Goal: Navigation & Orientation: Find specific page/section

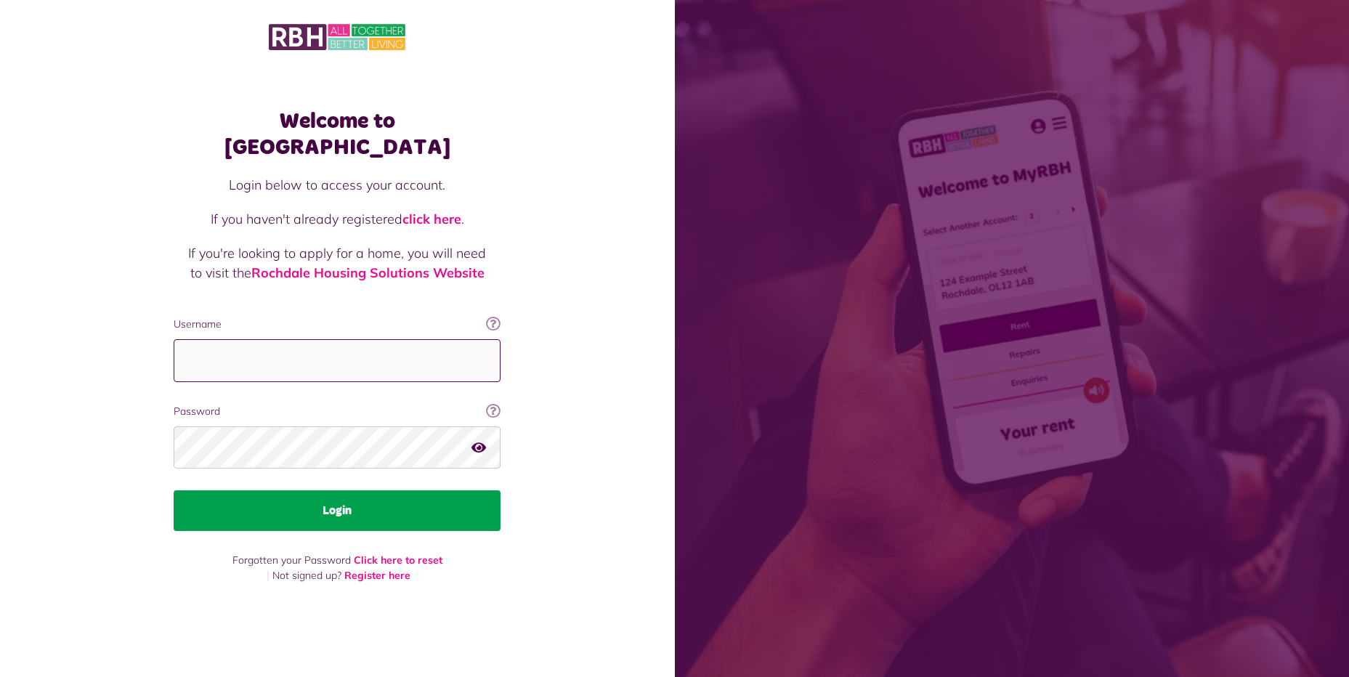
type input "**********"
click at [302, 501] on button "Login" at bounding box center [337, 511] width 327 height 41
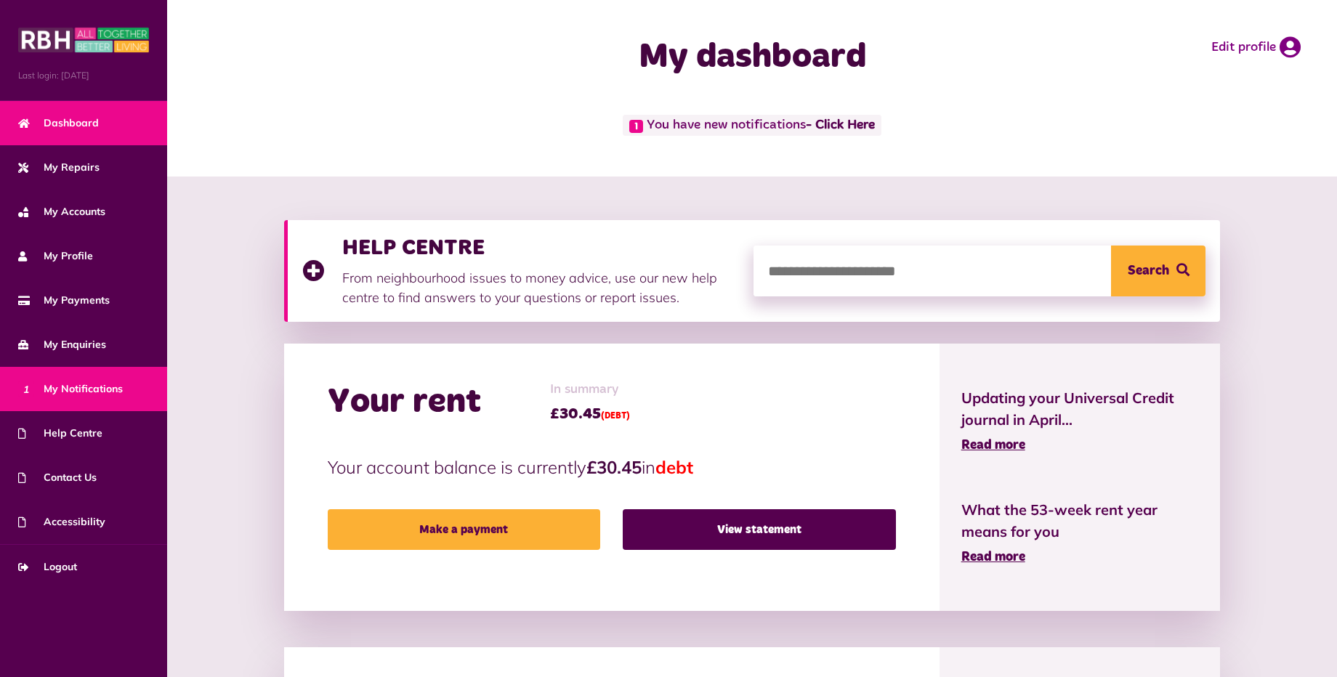
click at [97, 390] on span "1 My Notifications" at bounding box center [70, 389] width 105 height 15
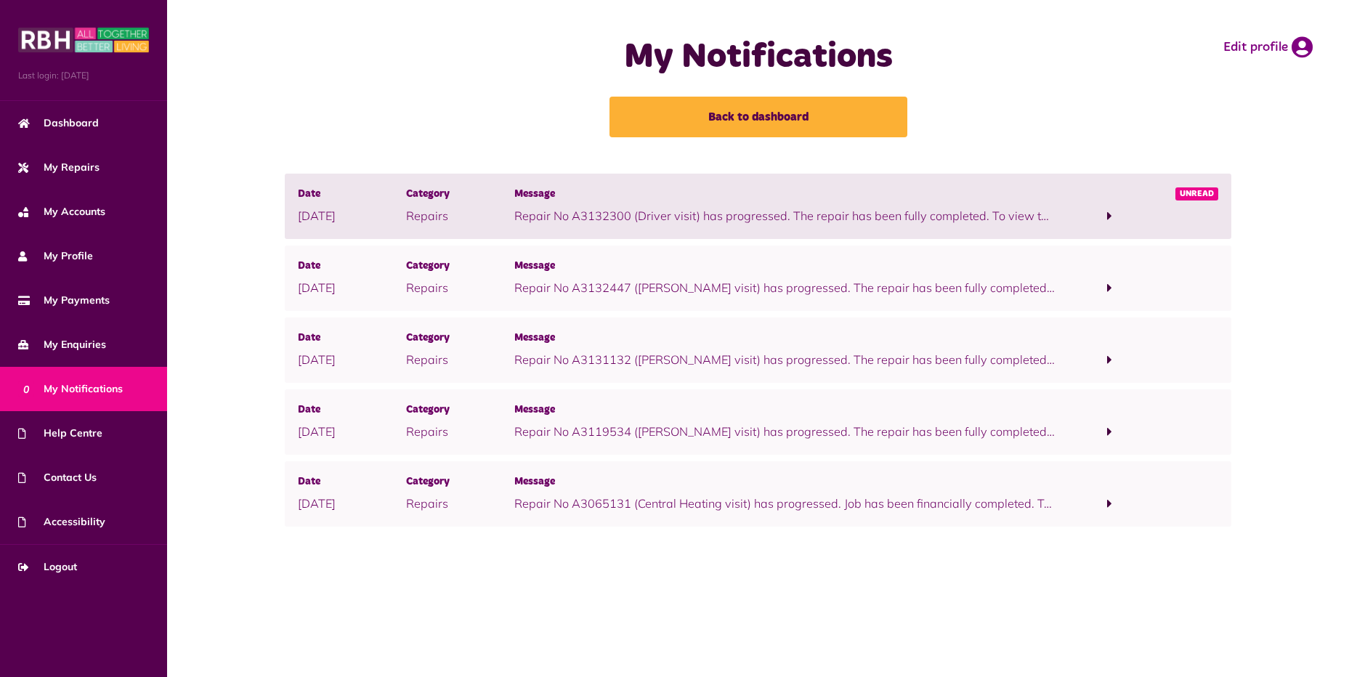
click at [1113, 210] on span at bounding box center [1110, 216] width 108 height 20
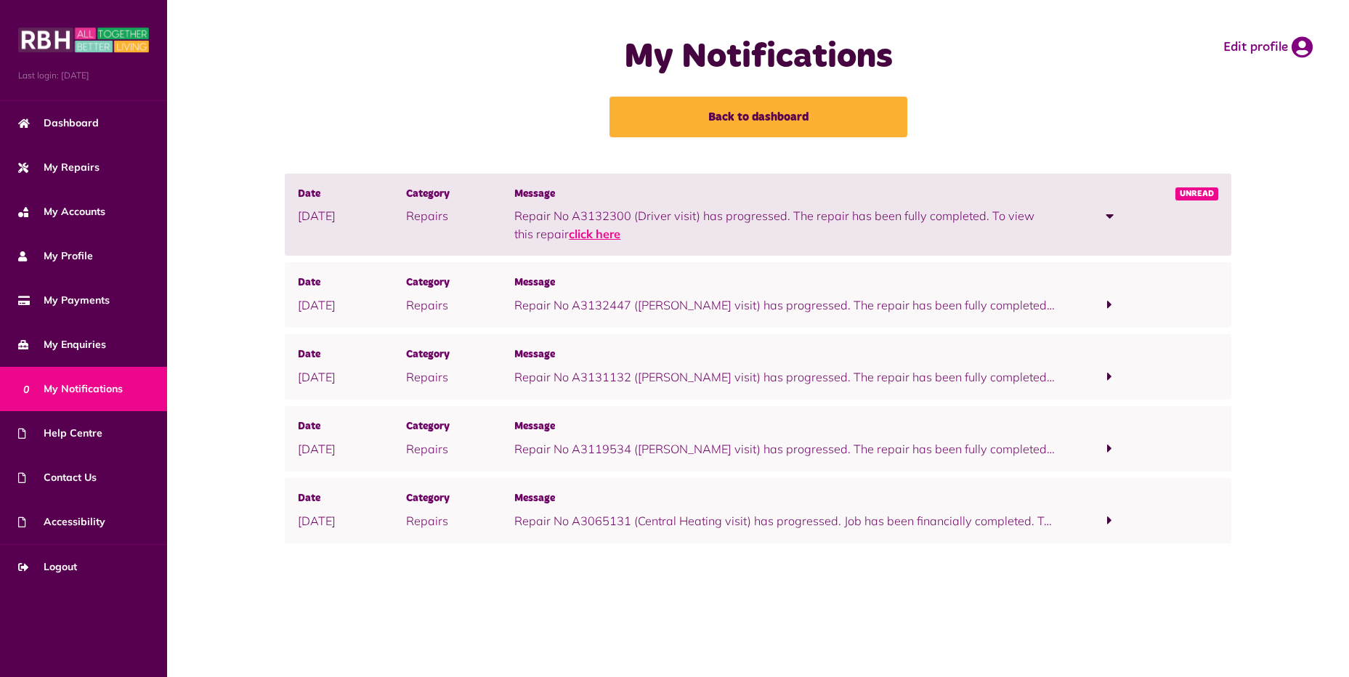
click at [585, 232] on link "click here" at bounding box center [595, 234] width 52 height 15
click at [572, 233] on link "click here" at bounding box center [595, 234] width 52 height 15
click at [1198, 192] on span "Unread" at bounding box center [1197, 193] width 43 height 13
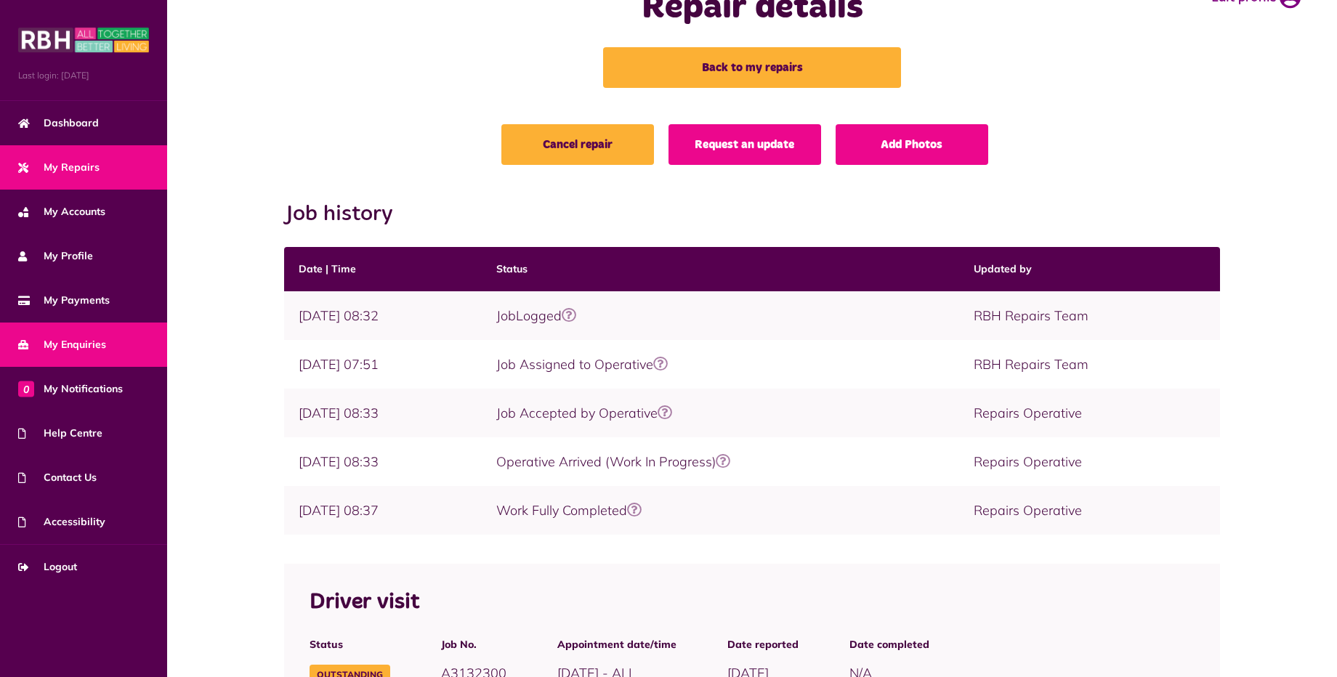
scroll to position [145, 0]
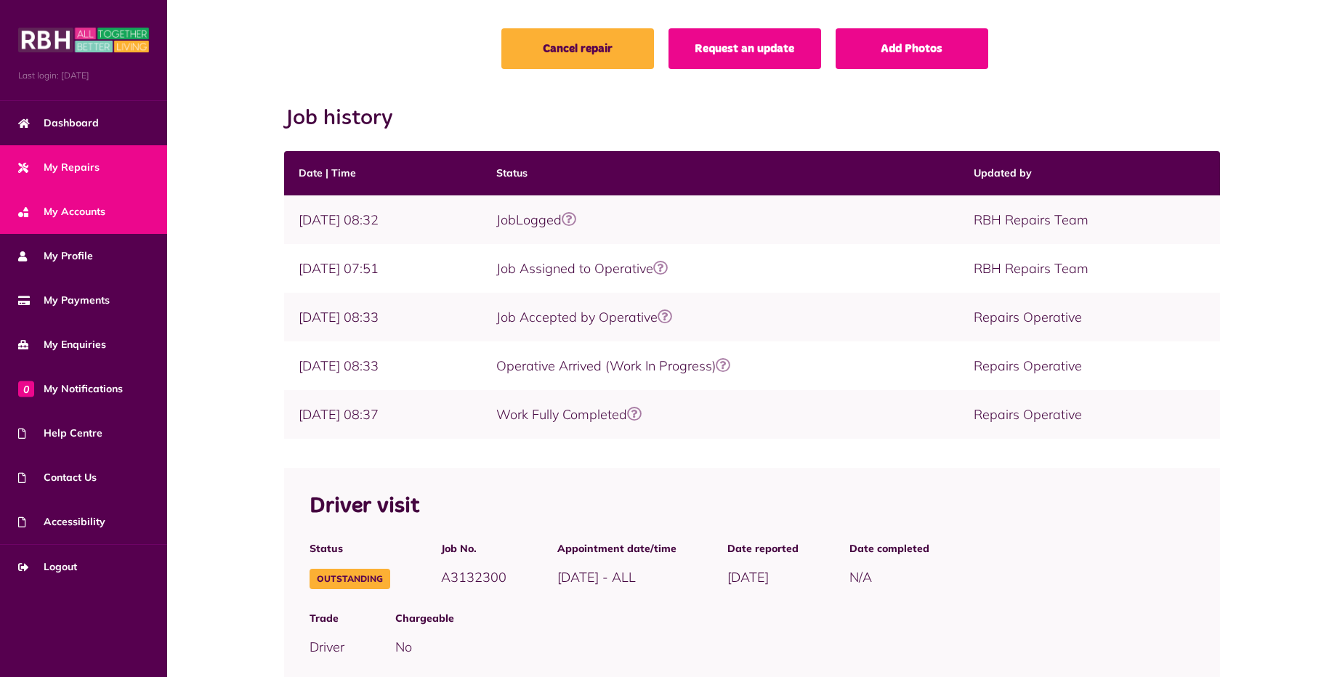
click at [86, 219] on span "My Accounts" at bounding box center [61, 211] width 87 height 15
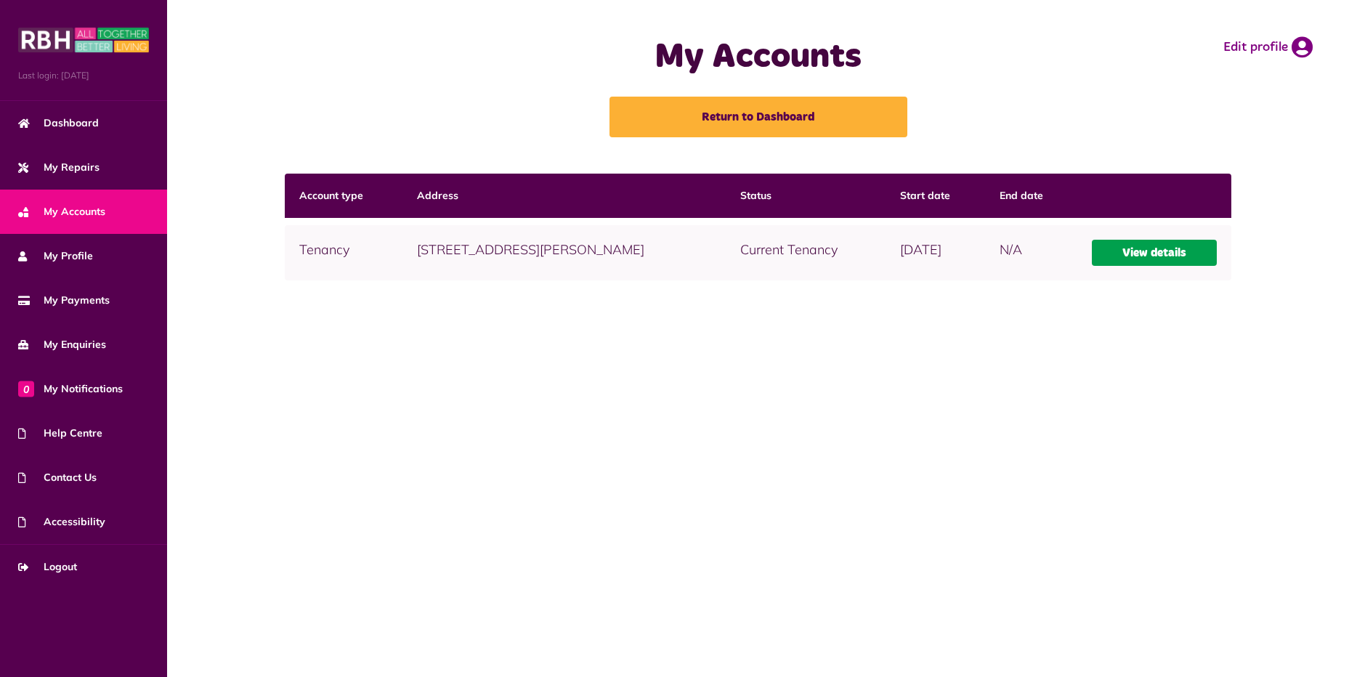
click at [1164, 258] on link "View details" at bounding box center [1154, 253] width 125 height 26
click at [1153, 252] on link "View details" at bounding box center [1154, 253] width 125 height 26
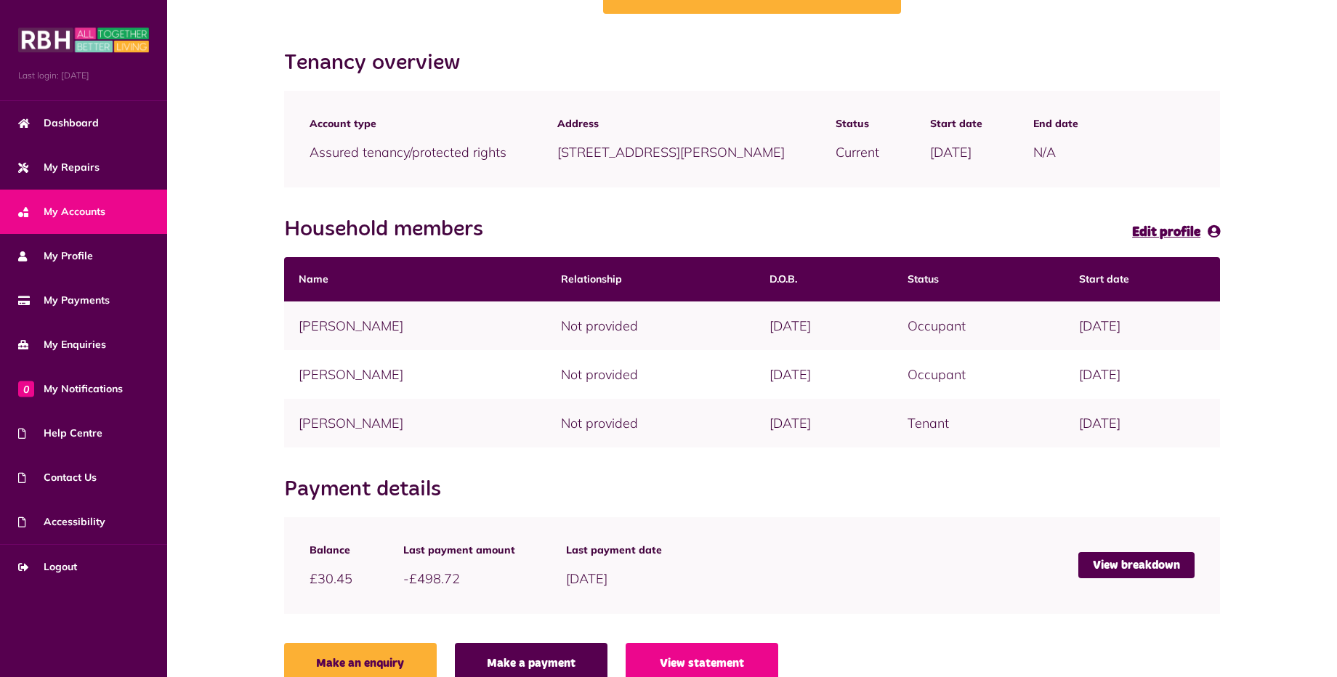
scroll to position [145, 0]
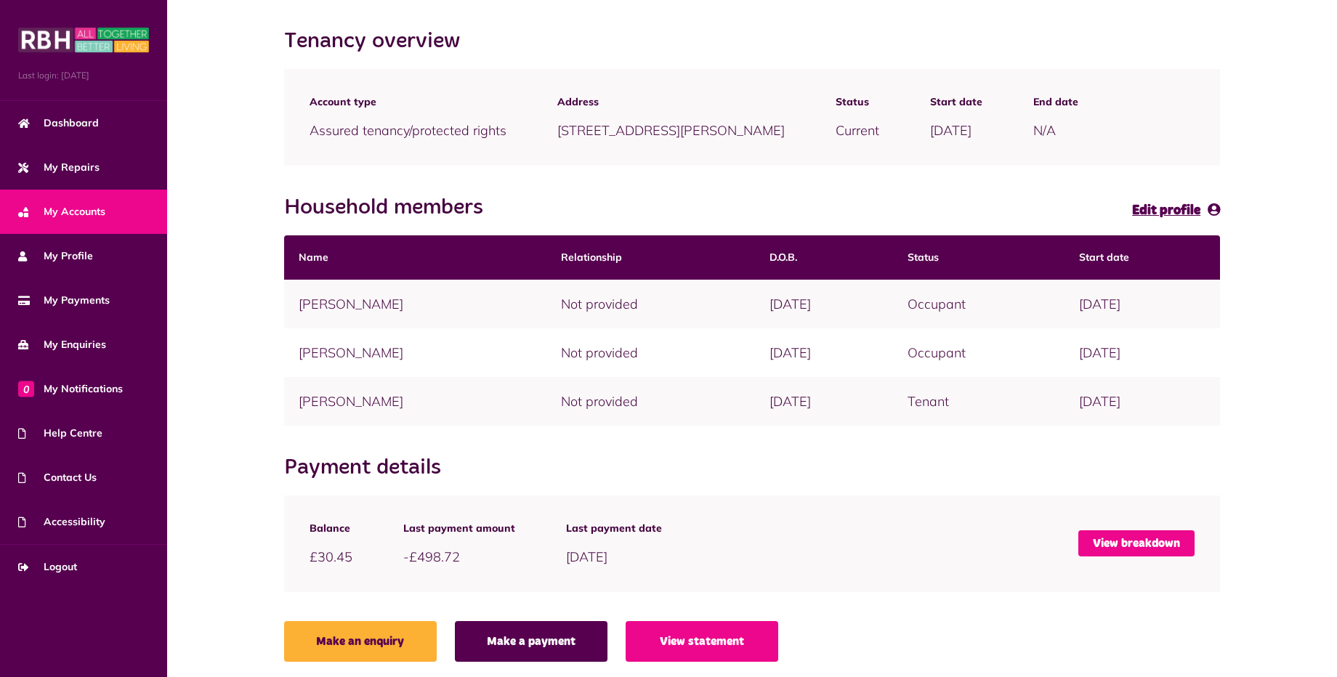
click at [1144, 545] on link "View breakdown" at bounding box center [1136, 543] width 116 height 26
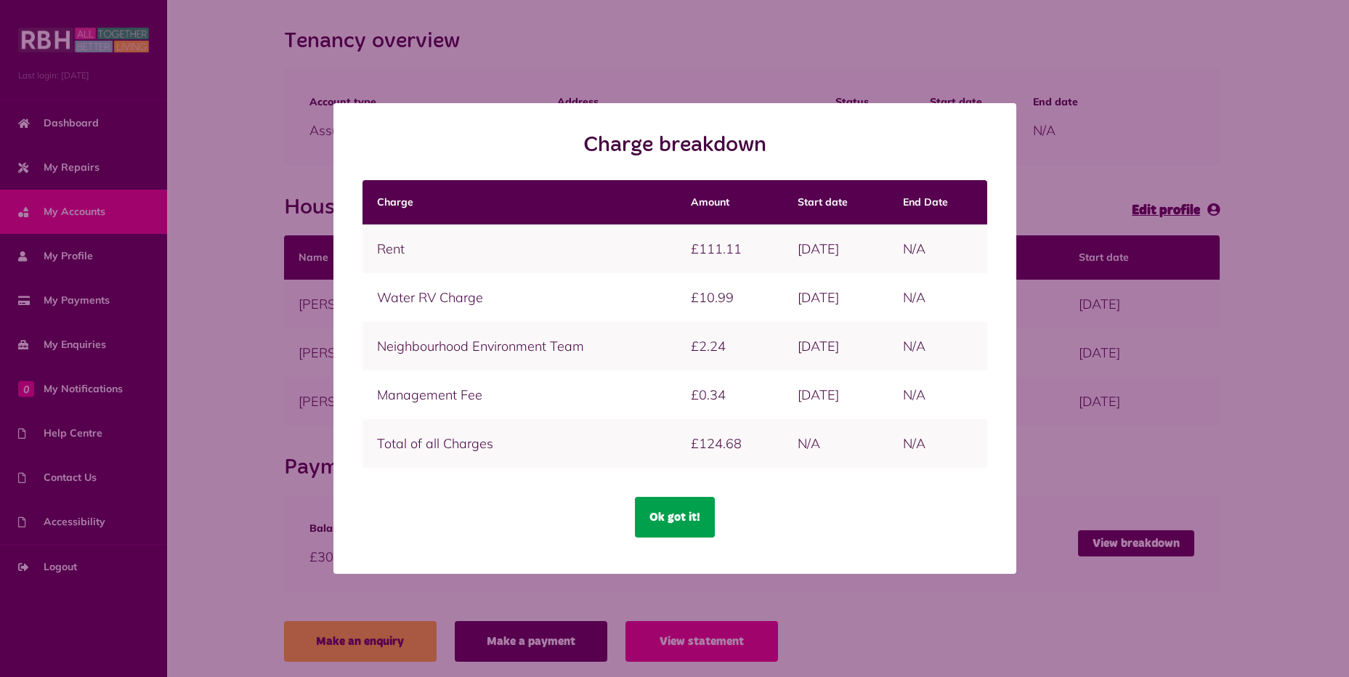
click at [685, 513] on button "Ok got it!" at bounding box center [675, 517] width 80 height 41
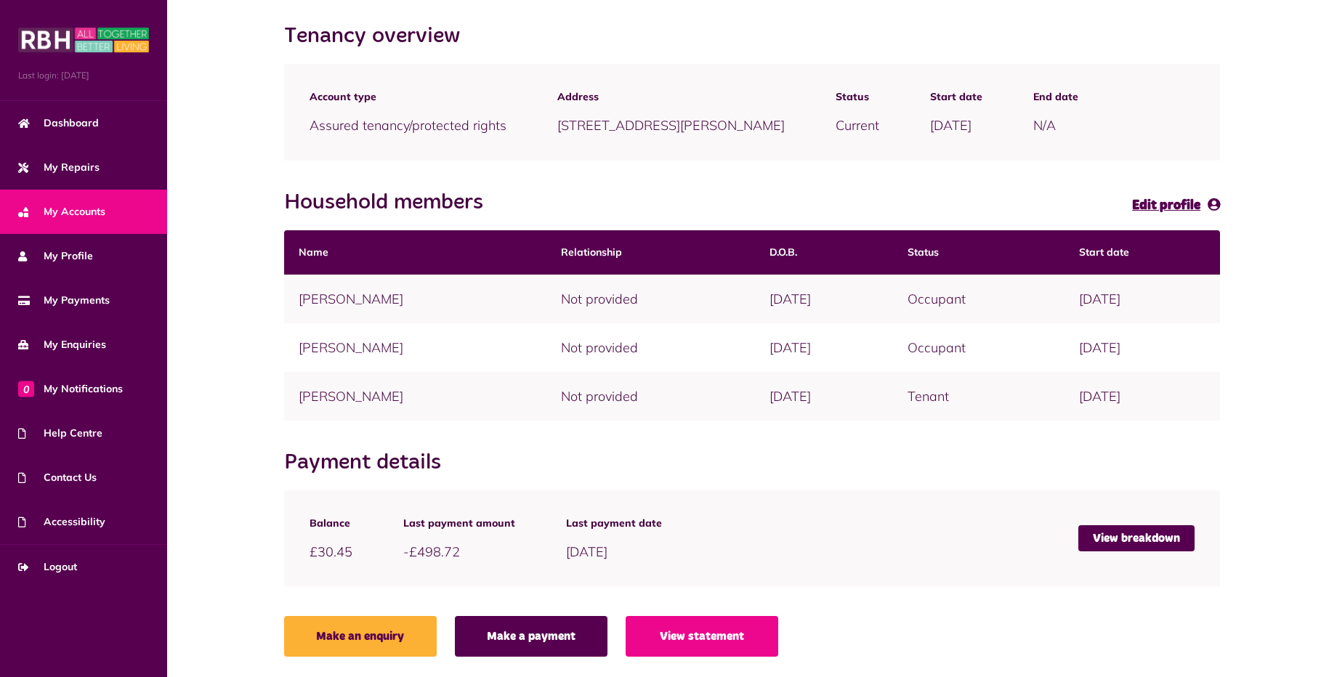
scroll to position [152, 0]
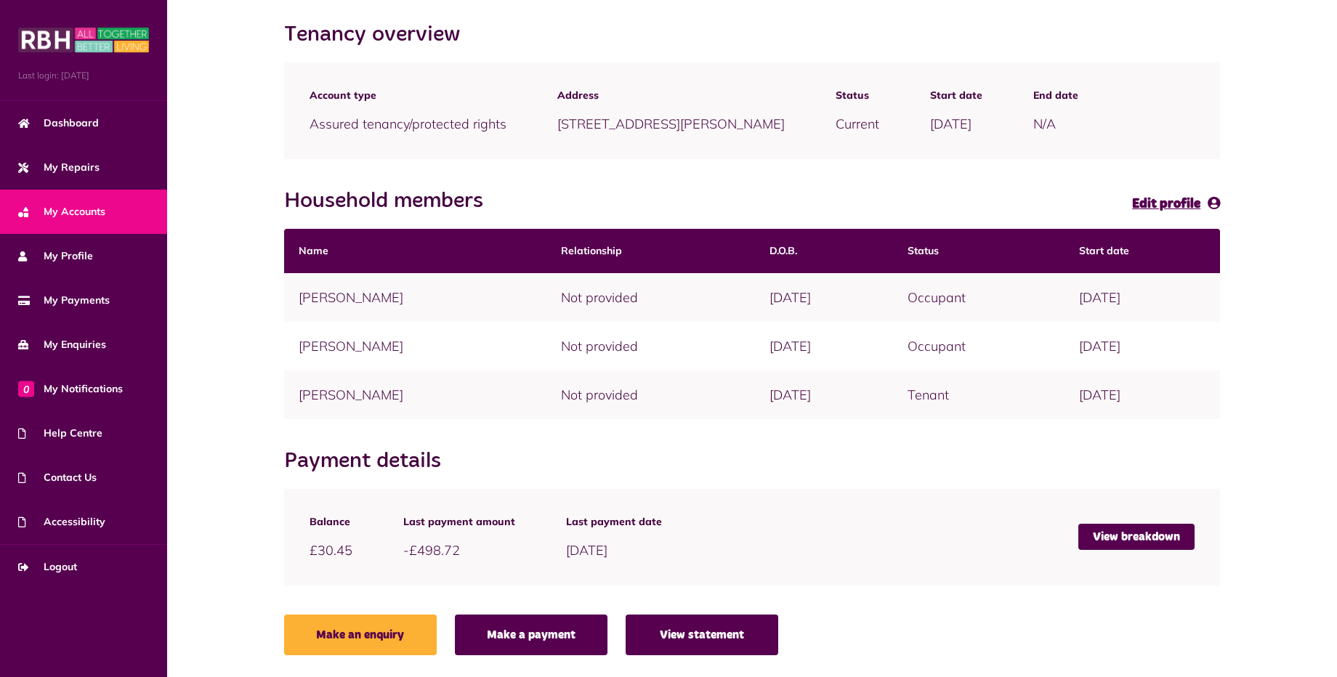
click at [688, 634] on link "View statement" at bounding box center [702, 635] width 153 height 41
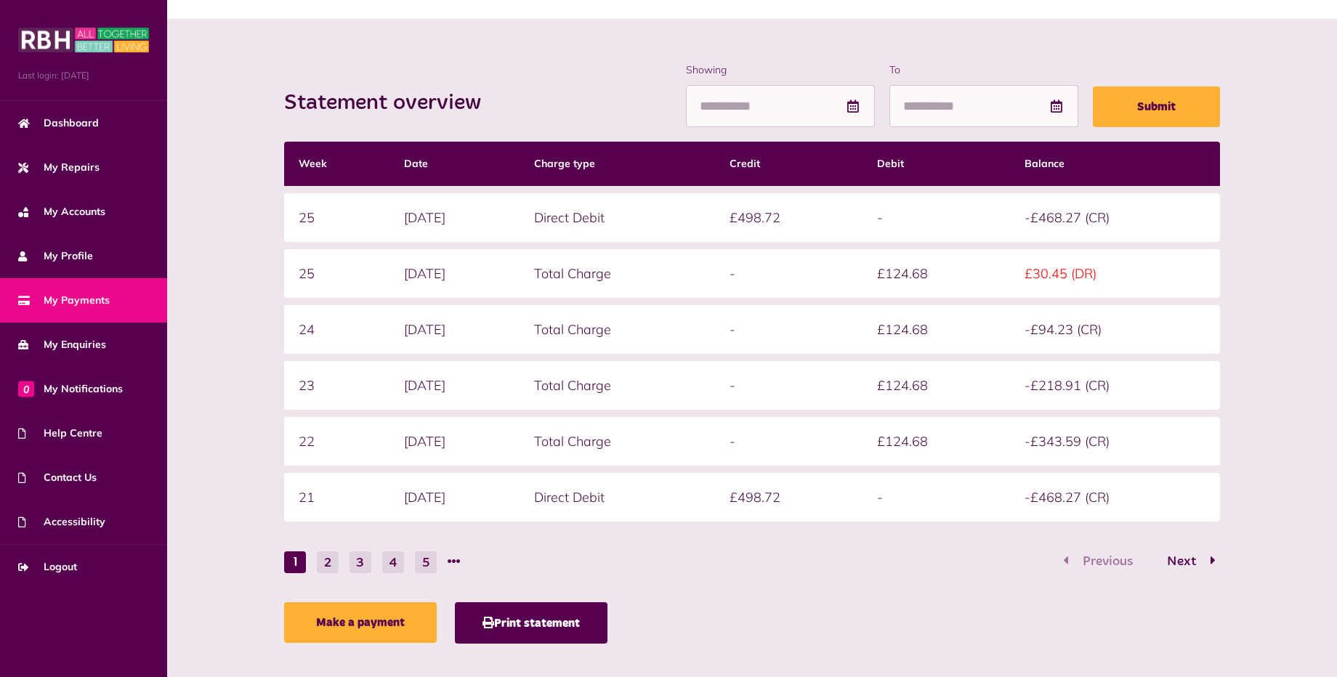
scroll to position [172, 0]
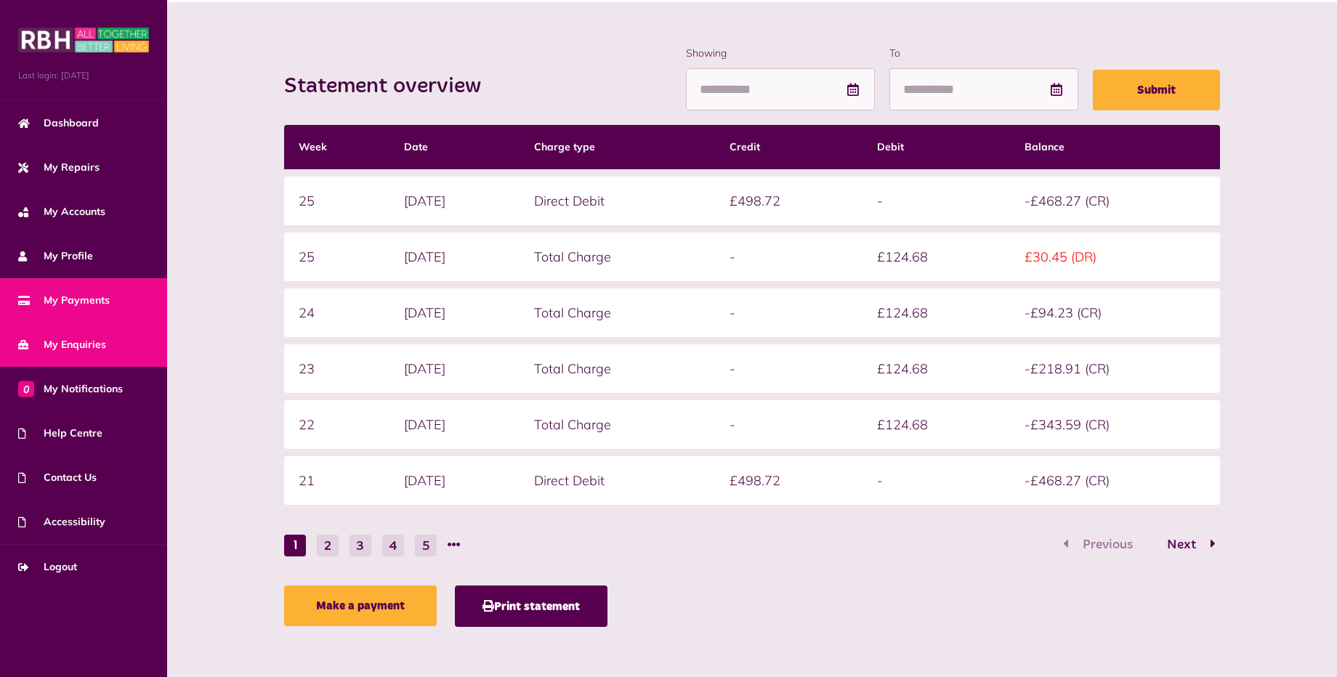
click at [121, 347] on link "My Enquiries" at bounding box center [83, 345] width 167 height 44
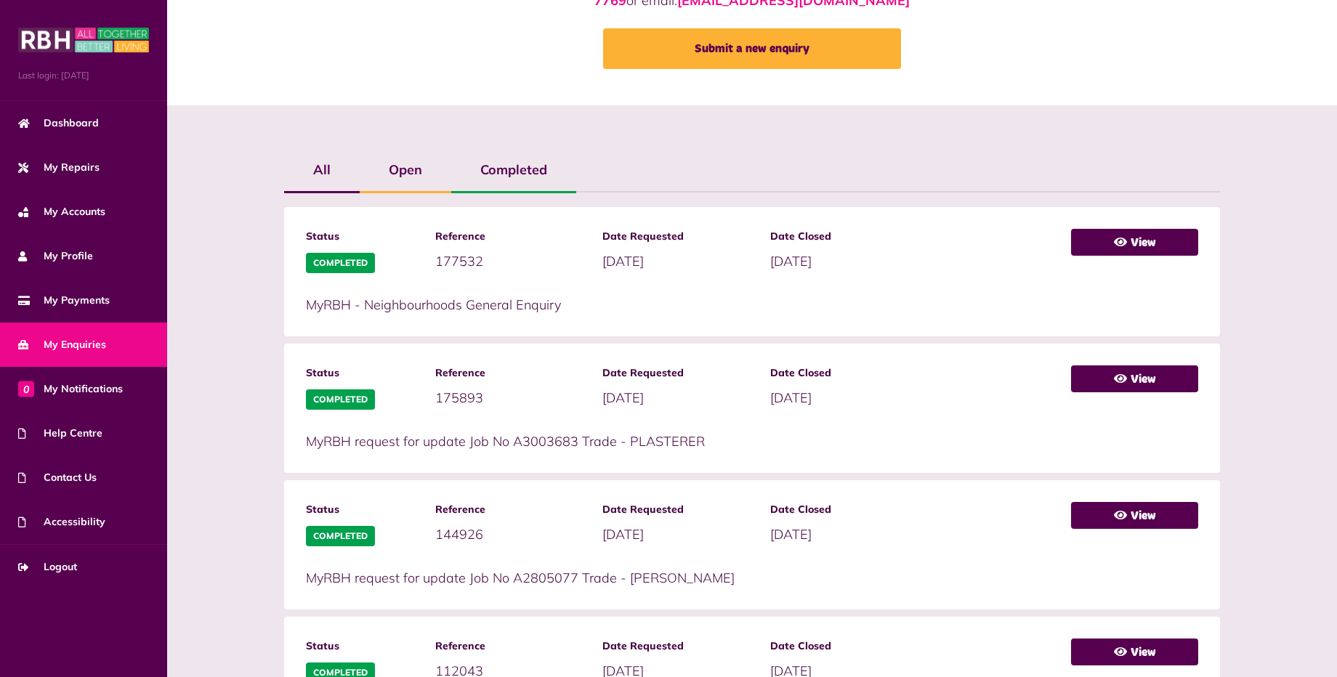
scroll to position [218, 0]
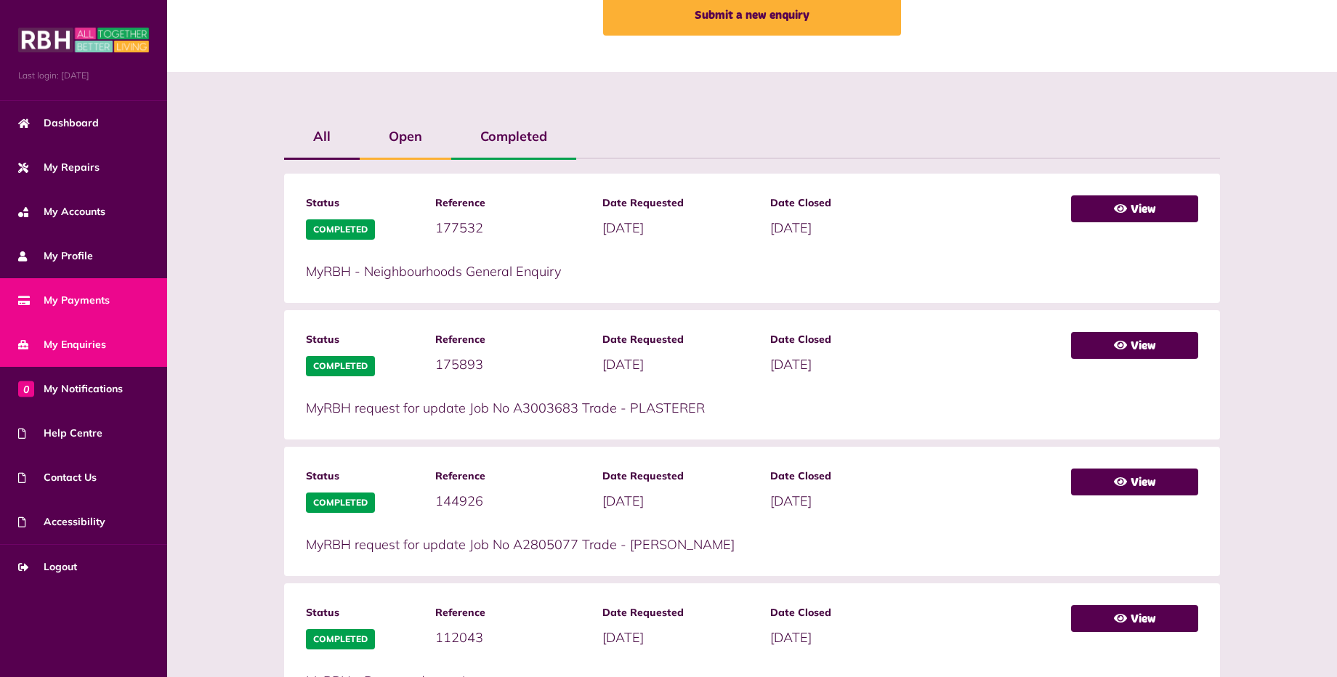
click at [84, 296] on span "My Payments" at bounding box center [64, 300] width 92 height 15
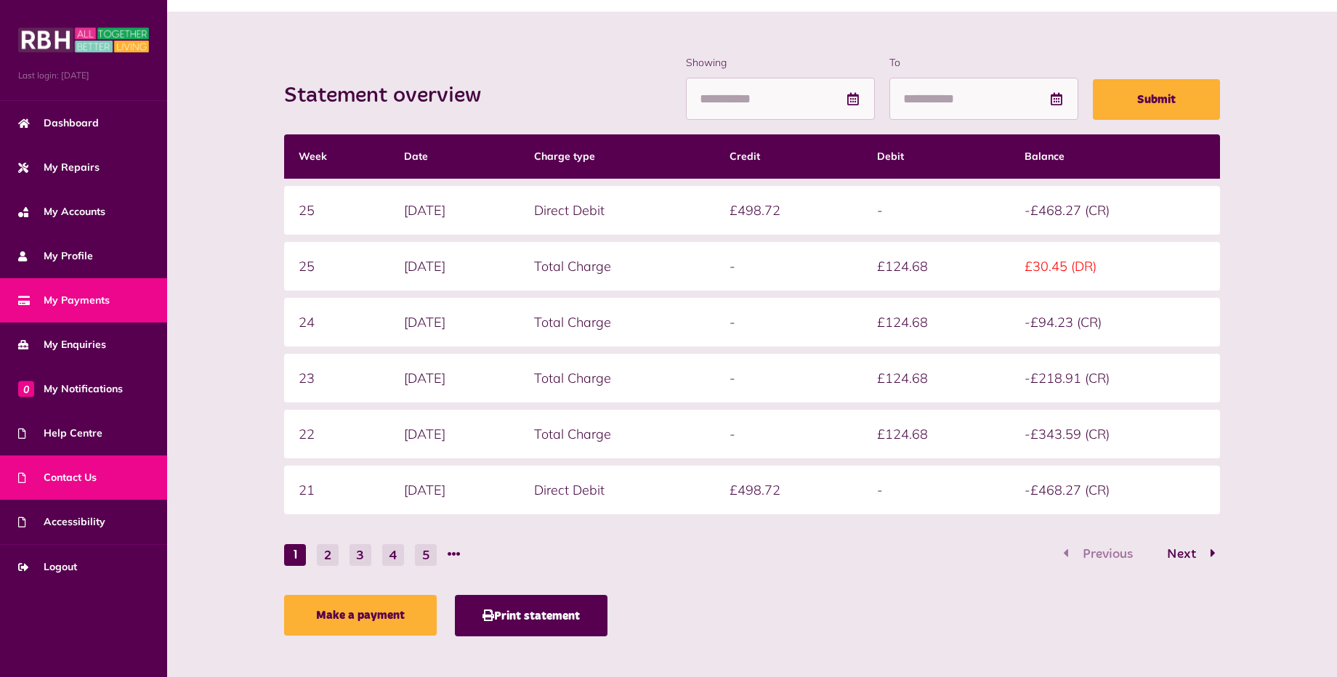
scroll to position [172, 0]
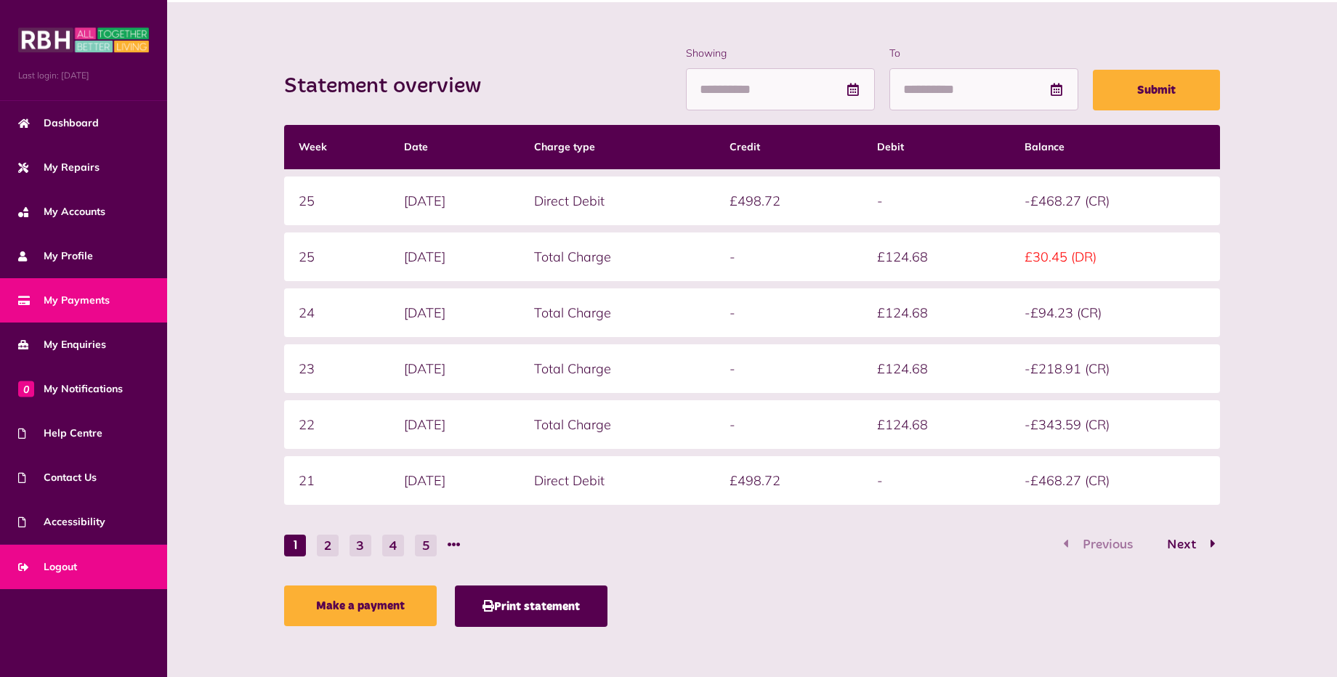
click at [104, 572] on link "Logout" at bounding box center [83, 567] width 167 height 44
